Goal: Check status

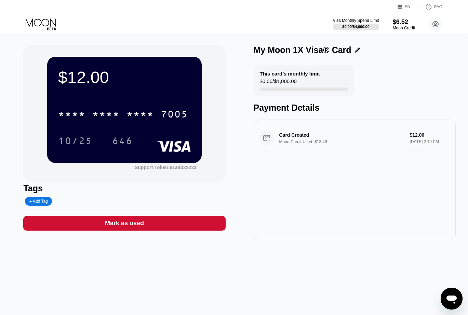
click at [295, 52] on div "My Moon 1X Visa® Card" at bounding box center [302, 50] width 98 height 10
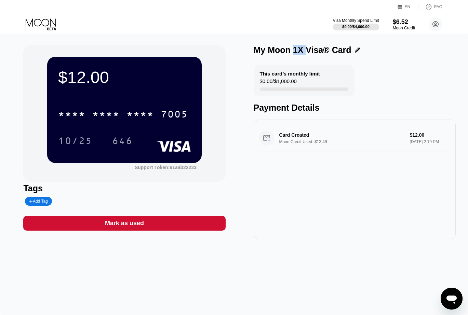
click at [295, 52] on div "My Moon 1X Visa® Card" at bounding box center [302, 50] width 98 height 10
click at [279, 110] on div "Payment Details" at bounding box center [354, 108] width 202 height 10
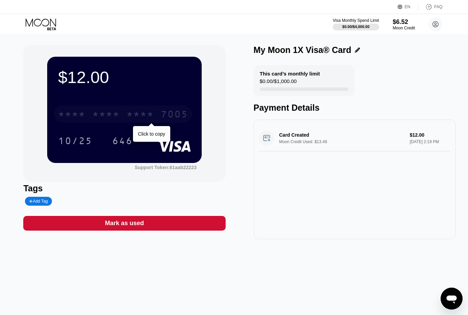
click at [142, 115] on div "* * * *" at bounding box center [139, 115] width 27 height 11
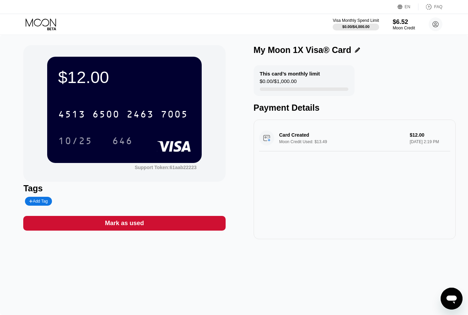
click at [268, 84] on div "$0.00 / $1,000.00" at bounding box center [278, 82] width 37 height 9
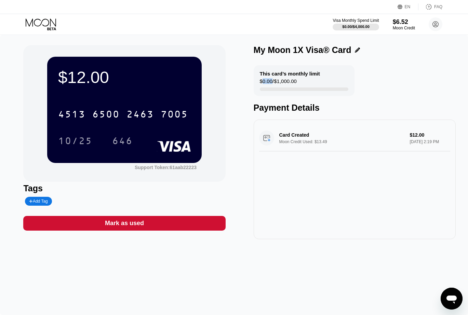
click at [268, 84] on div "$0.00 / $1,000.00" at bounding box center [278, 82] width 37 height 9
click at [266, 82] on div "$0.00 / $1,000.00" at bounding box center [278, 82] width 37 height 9
